Goal: Find specific page/section: Find specific page/section

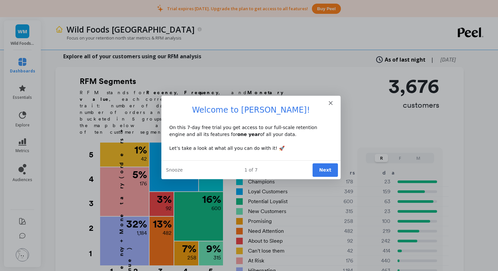
click at [331, 101] on polygon "Close" at bounding box center [330, 102] width 4 height 4
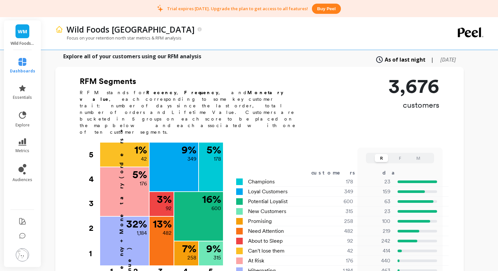
click at [405, 154] on button "F" at bounding box center [399, 158] width 13 height 8
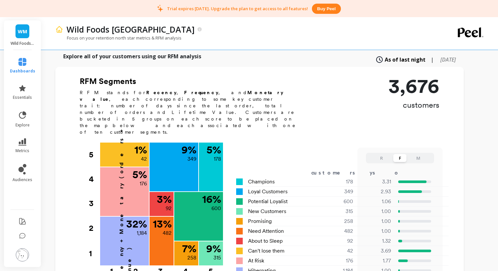
click at [412, 154] on button "M" at bounding box center [418, 158] width 13 height 8
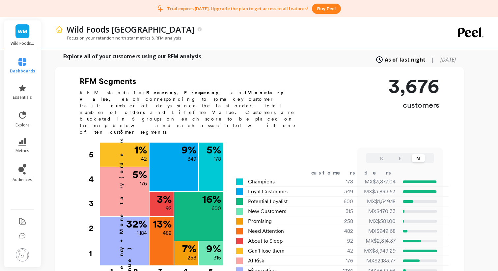
click at [397, 154] on button "F" at bounding box center [399, 158] width 13 height 8
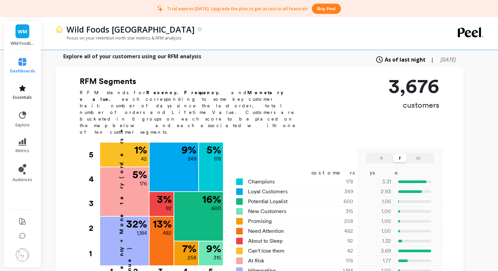
click at [23, 96] on span "essentials" at bounding box center [22, 97] width 19 height 5
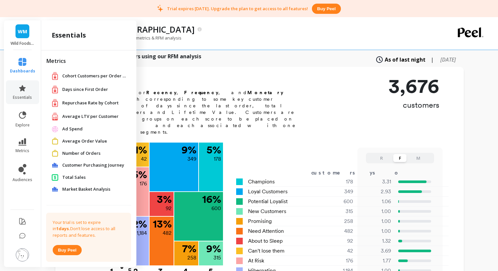
click at [217, 76] on h2 "RFM Segments" at bounding box center [192, 81] width 224 height 11
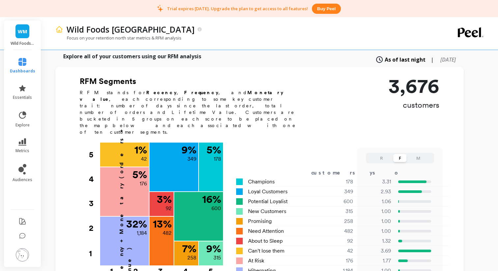
scroll to position [197, 0]
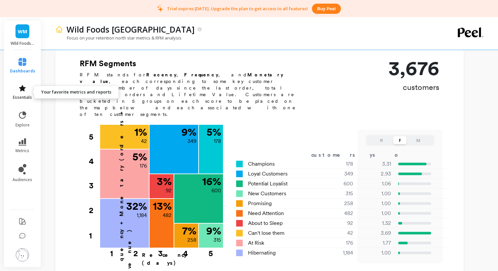
click at [23, 91] on icon at bounding box center [22, 88] width 8 height 8
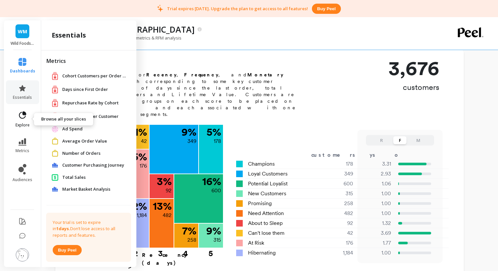
click at [30, 120] on link "explore" at bounding box center [22, 119] width 25 height 17
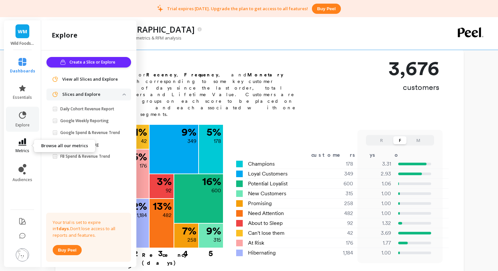
click at [22, 139] on icon at bounding box center [22, 141] width 8 height 7
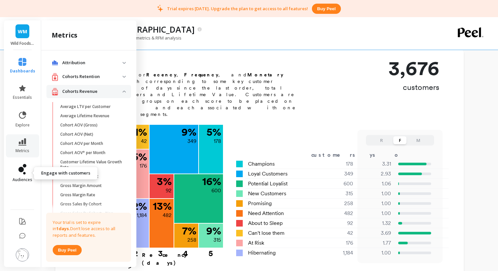
click at [24, 168] on icon at bounding box center [22, 169] width 8 height 11
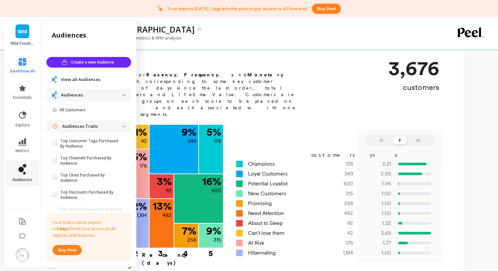
click at [23, 174] on icon at bounding box center [22, 169] width 8 height 11
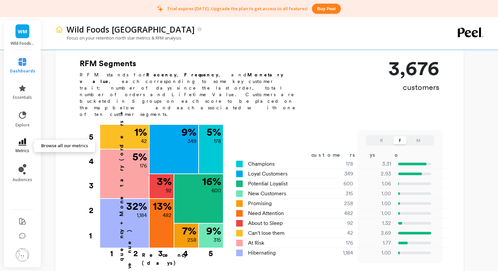
click at [23, 148] on span "metrics" at bounding box center [22, 150] width 14 height 5
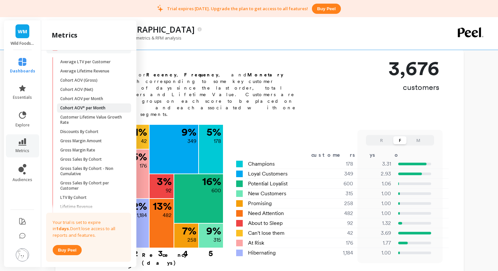
scroll to position [46, 0]
click at [63, 247] on button "Buy peel" at bounding box center [67, 250] width 29 height 10
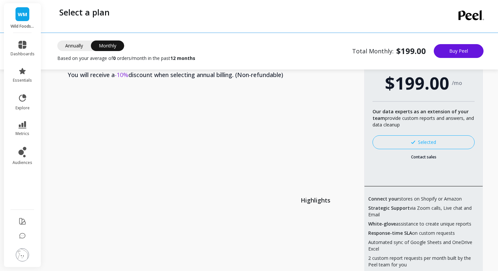
scroll to position [45, 0]
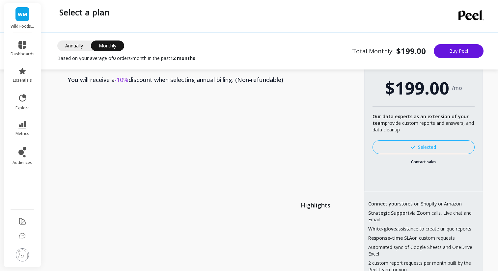
click at [79, 44] on span "Annually" at bounding box center [74, 45] width 34 height 11
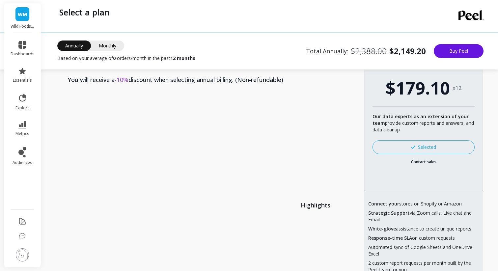
click at [104, 46] on span "Monthly" at bounding box center [107, 45] width 33 height 11
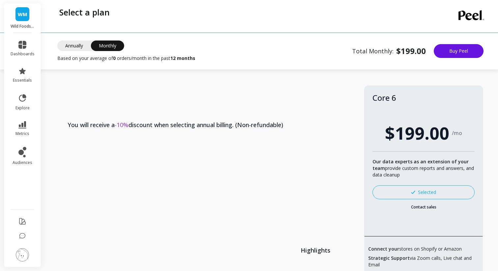
click at [71, 49] on span "Annually" at bounding box center [74, 45] width 34 height 11
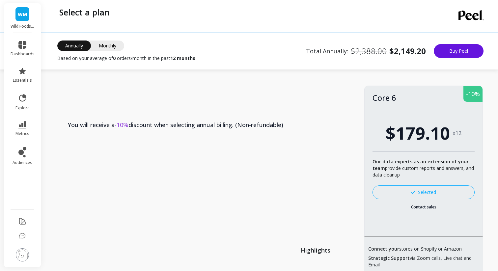
click at [105, 44] on span "Monthly" at bounding box center [107, 45] width 33 height 11
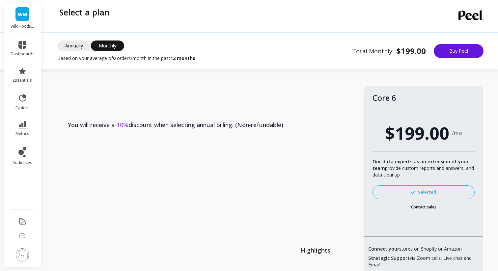
scroll to position [11, 0]
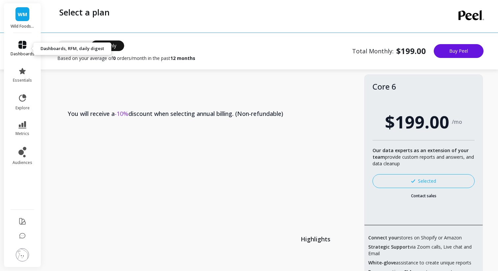
click at [24, 54] on span "dashboards" at bounding box center [23, 53] width 24 height 5
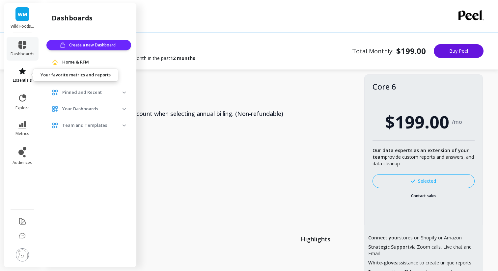
click at [19, 69] on icon at bounding box center [22, 71] width 8 height 8
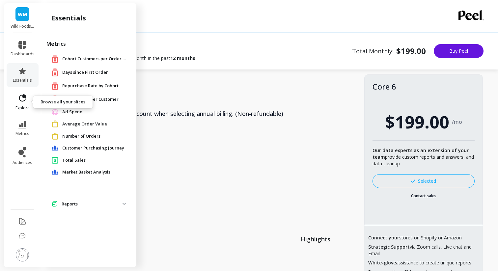
click at [21, 102] on icon at bounding box center [22, 98] width 9 height 9
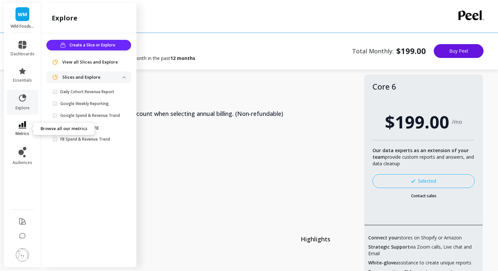
click at [23, 129] on link "metrics" at bounding box center [23, 128] width 24 height 15
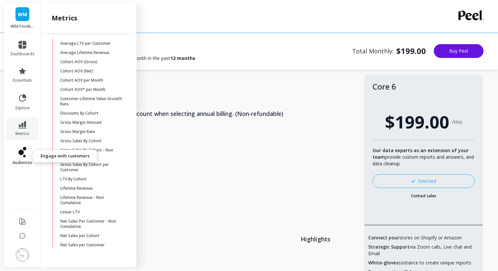
click at [22, 150] on icon at bounding box center [20, 152] width 5 height 5
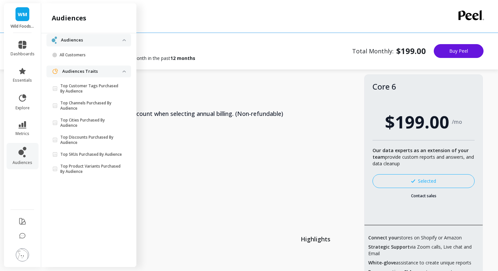
click at [81, 92] on ul "Top Customer Tags Purchased By Audience Top Channels Purchased By Audience Top …" at bounding box center [90, 129] width 82 height 97
click at [83, 87] on p "Top Customer Tags Purchased By Audience" at bounding box center [91, 88] width 62 height 11
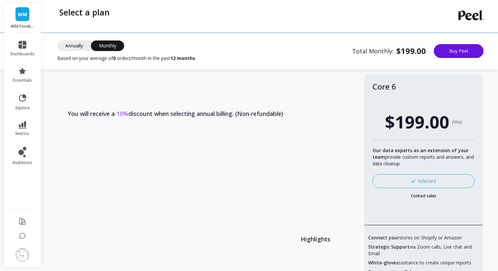
scroll to position [0, 0]
click at [26, 71] on link "essentials" at bounding box center [23, 75] width 24 height 16
